Goal: Information Seeking & Learning: Learn about a topic

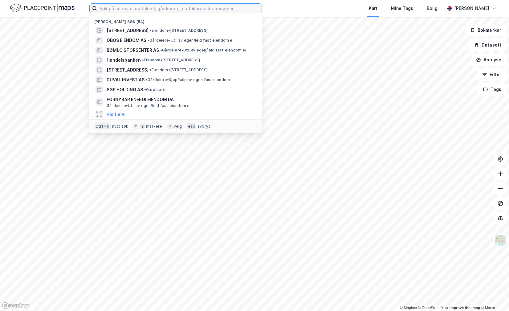
click at [136, 7] on input at bounding box center [179, 8] width 165 height 9
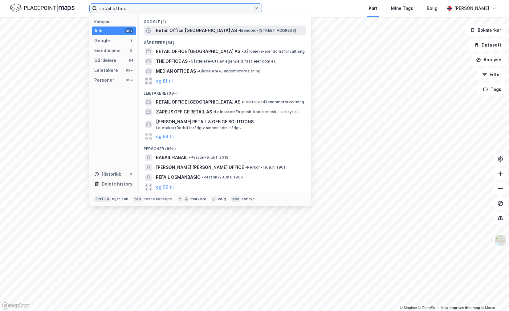
type input "retail office"
click at [164, 33] on span "Retail Office [GEOGRAPHIC_DATA] AS" at bounding box center [196, 30] width 81 height 7
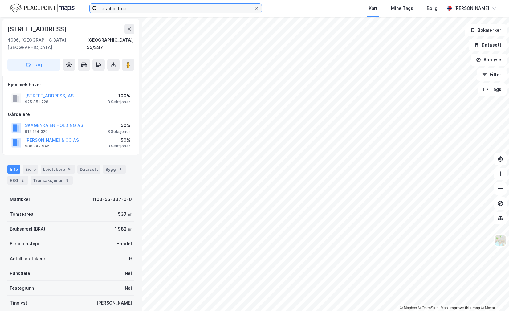
click at [133, 8] on input "retail office" at bounding box center [175, 8] width 157 height 9
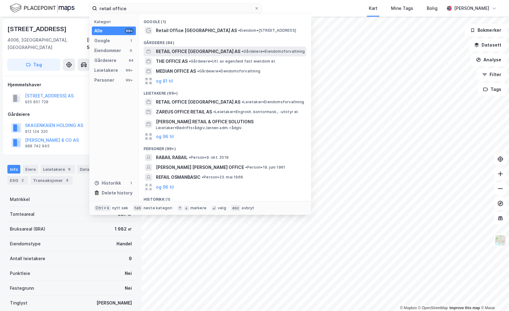
click at [181, 52] on span "RETAIL OFFICE [GEOGRAPHIC_DATA] AS" at bounding box center [198, 51] width 84 height 7
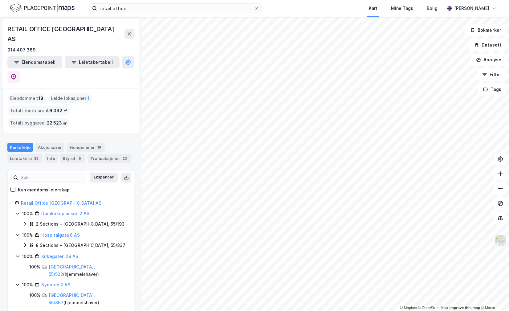
click at [504, 243] on img at bounding box center [501, 241] width 12 height 12
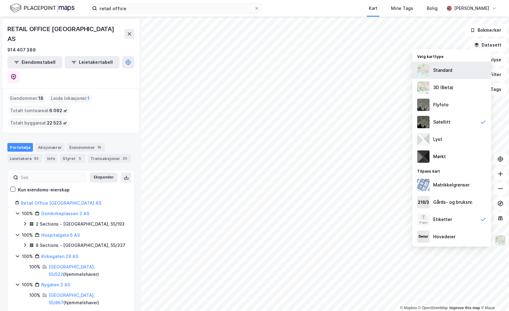
click at [428, 71] on img at bounding box center [423, 70] width 12 height 12
click at [502, 245] on img at bounding box center [501, 241] width 12 height 12
